Goal: Information Seeking & Learning: Learn about a topic

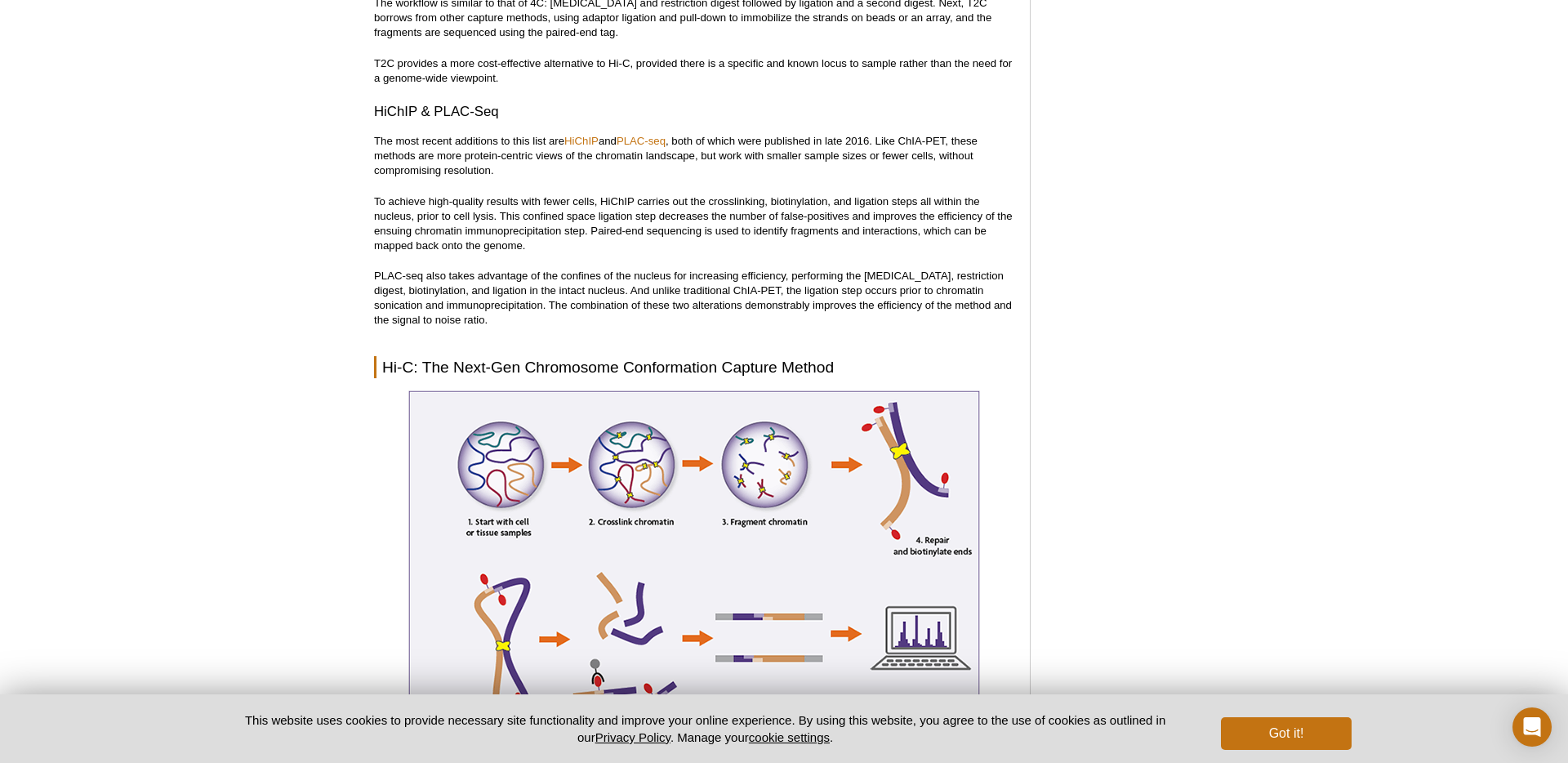
scroll to position [3038, 0]
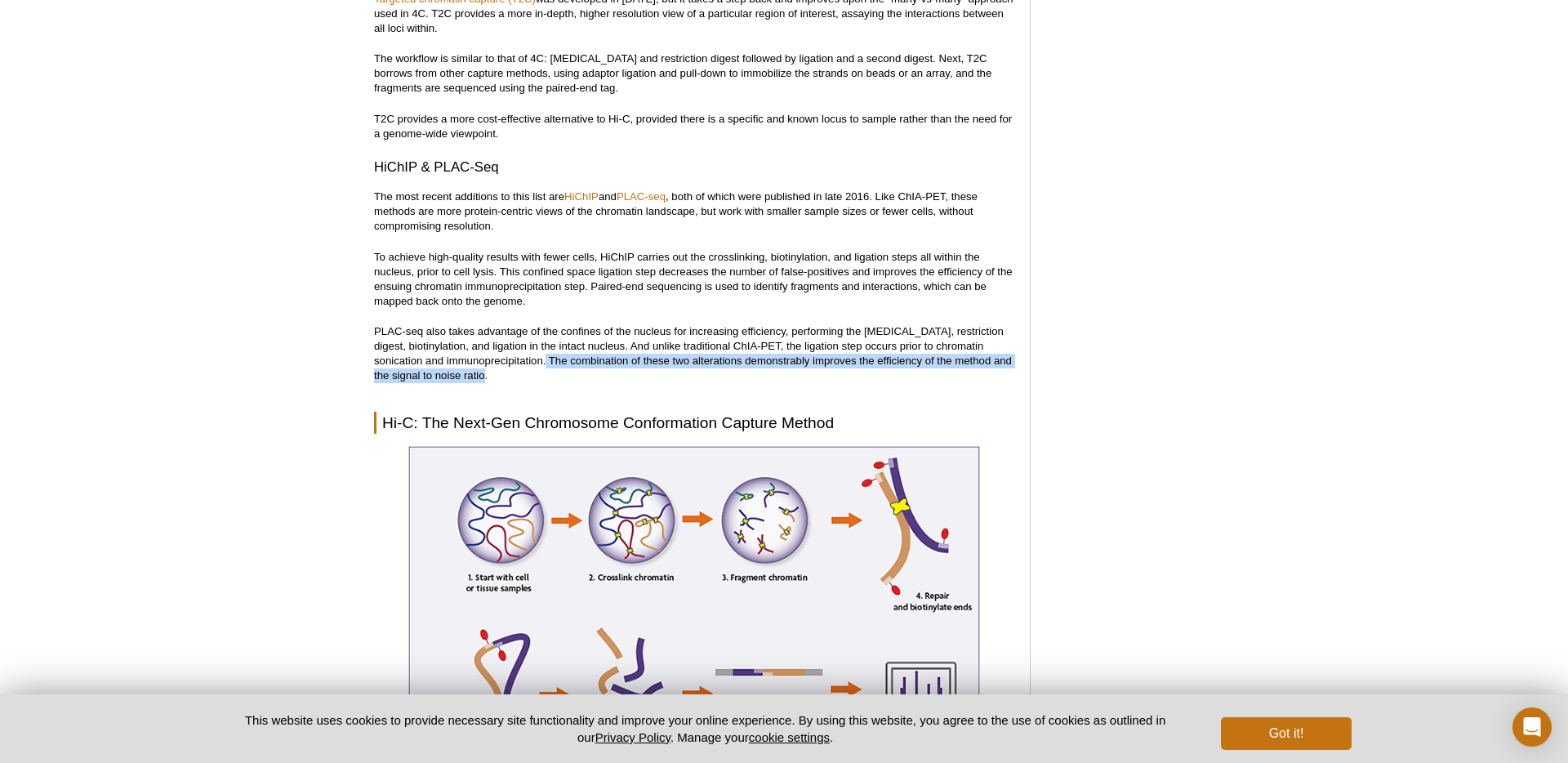
drag, startPoint x: 497, startPoint y: 342, endPoint x: 573, endPoint y: 363, distance: 78.8
click at [573, 363] on p "PLAC-seq also takes advantage of the confines of the nucleus for increasing eff…" at bounding box center [693, 353] width 639 height 58
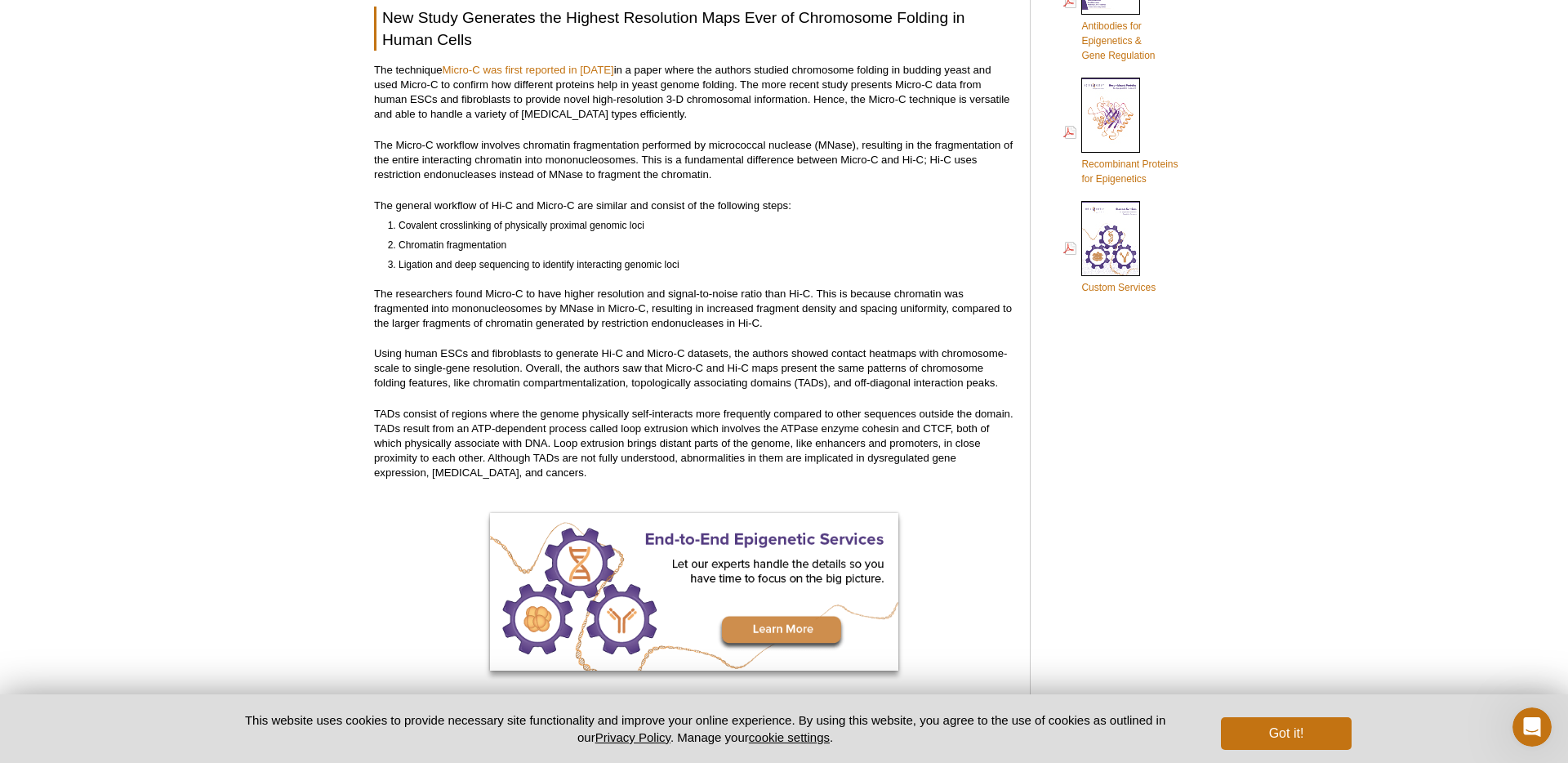
scroll to position [866, 0]
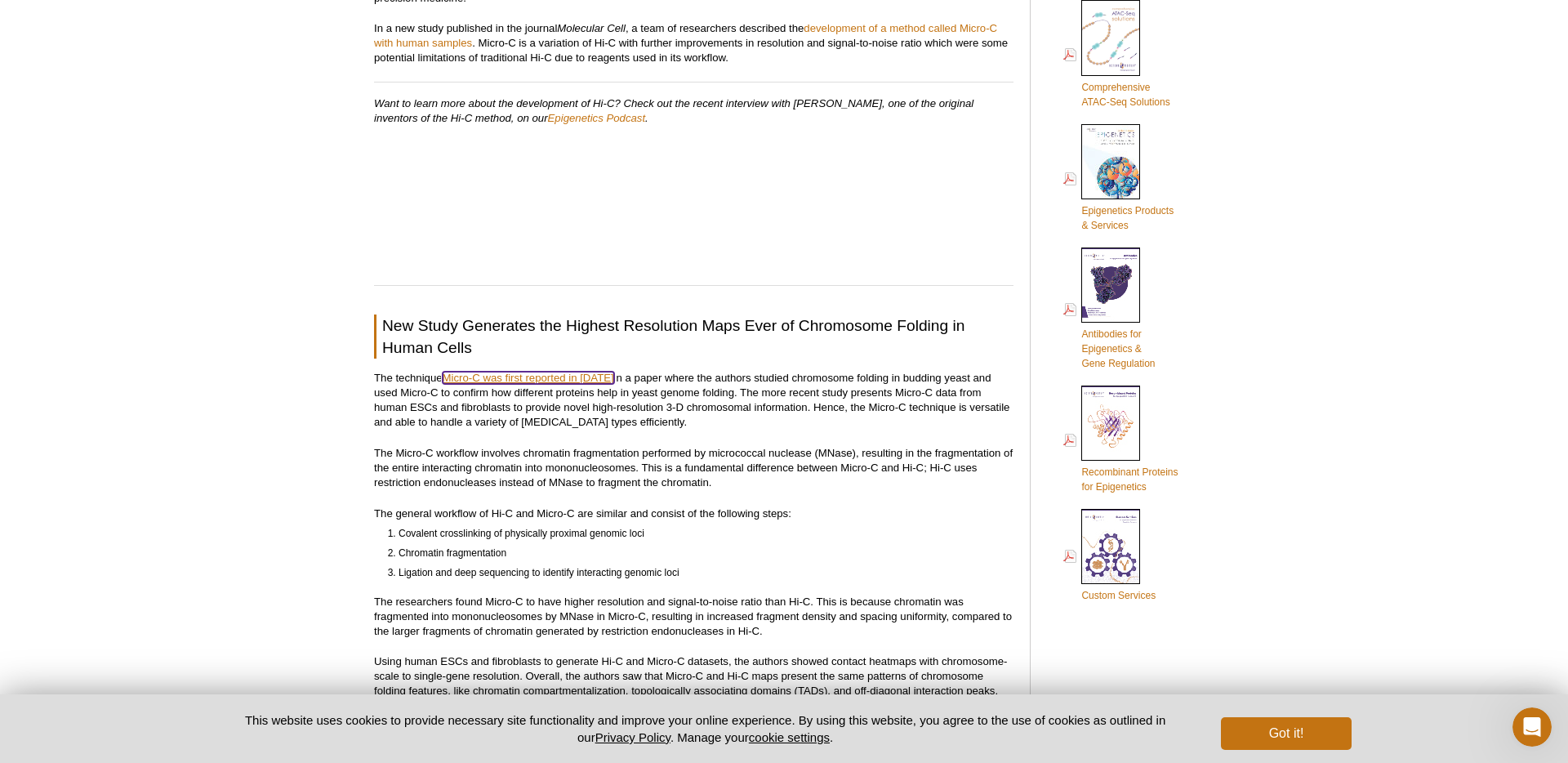
click at [544, 378] on link "Micro-C was first reported in 2015" at bounding box center [528, 377] width 171 height 12
click at [0, 0] on div "Active Motif Logo Enabling Epigenetics Research 0 Search Skip to content Active…" at bounding box center [784, 740] width 1568 height 3131
